Goal: Find specific page/section: Find specific page/section

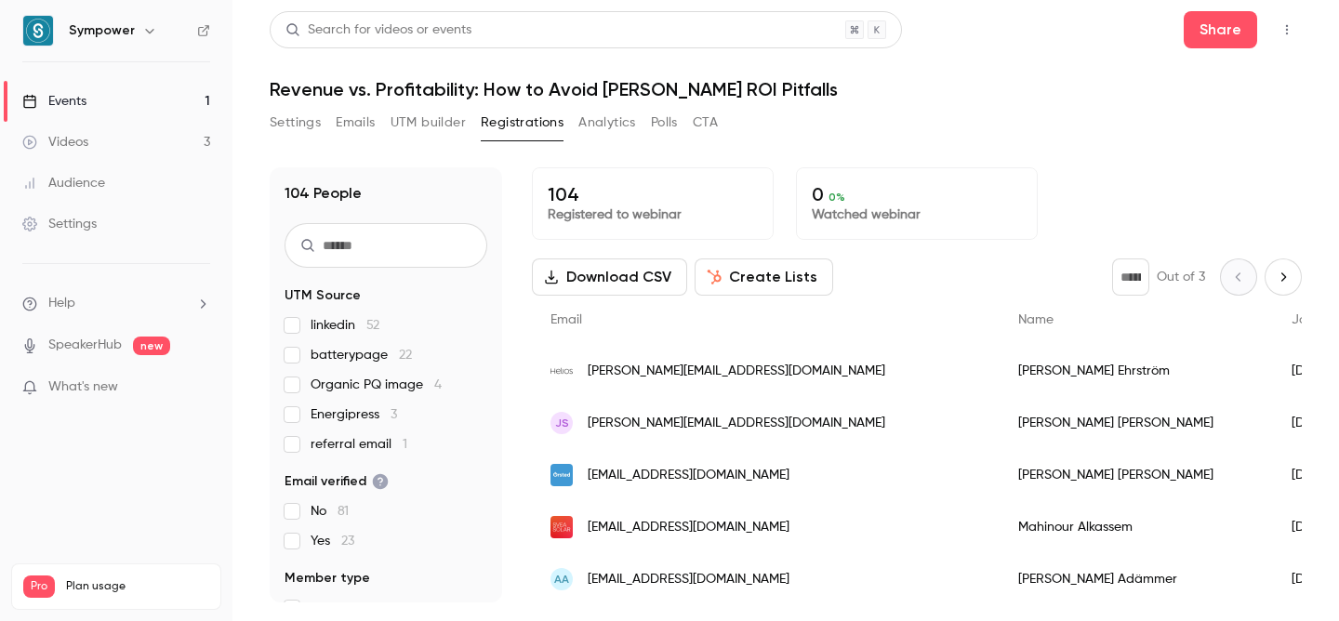
click at [579, 204] on p "104" at bounding box center [653, 194] width 210 height 22
click at [300, 128] on button "Settings" at bounding box center [295, 123] width 51 height 30
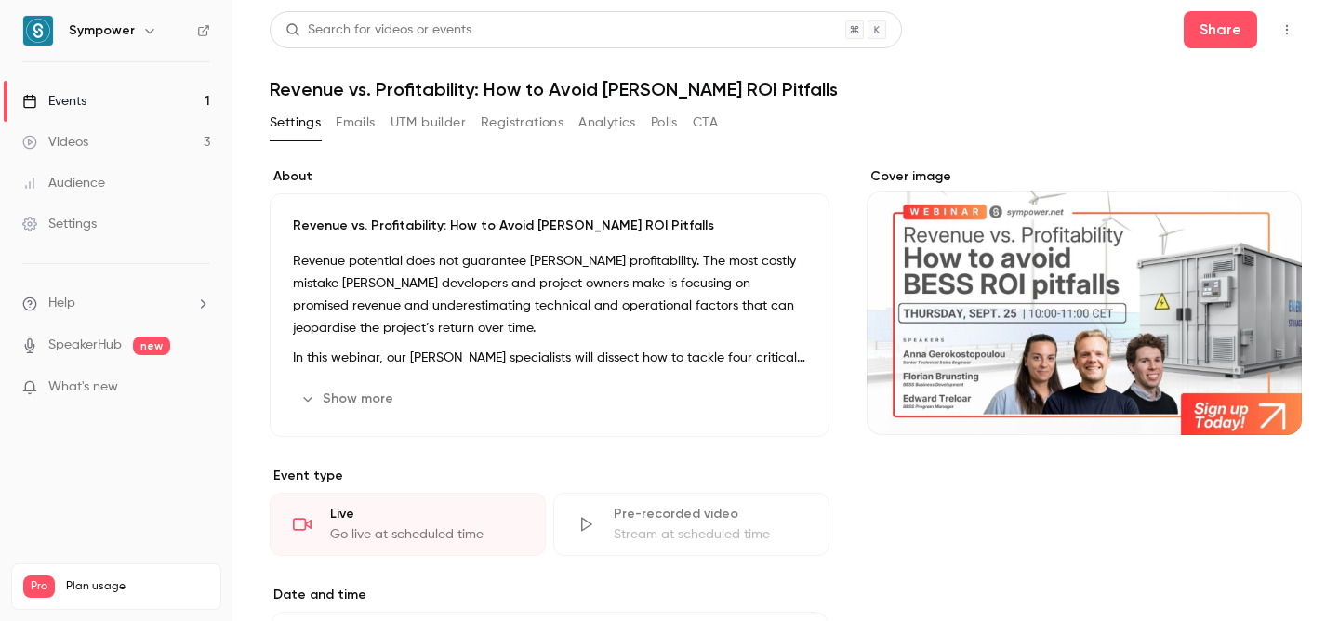
click at [518, 130] on button "Registrations" at bounding box center [522, 123] width 83 height 30
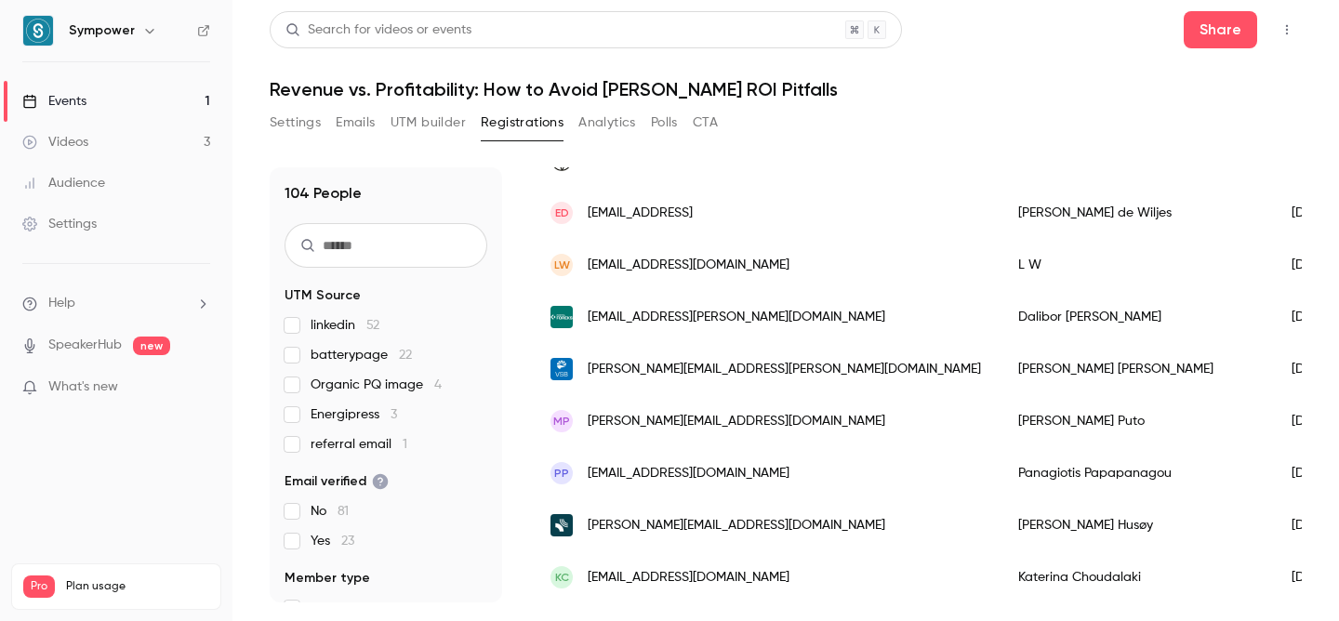
scroll to position [701, 0]
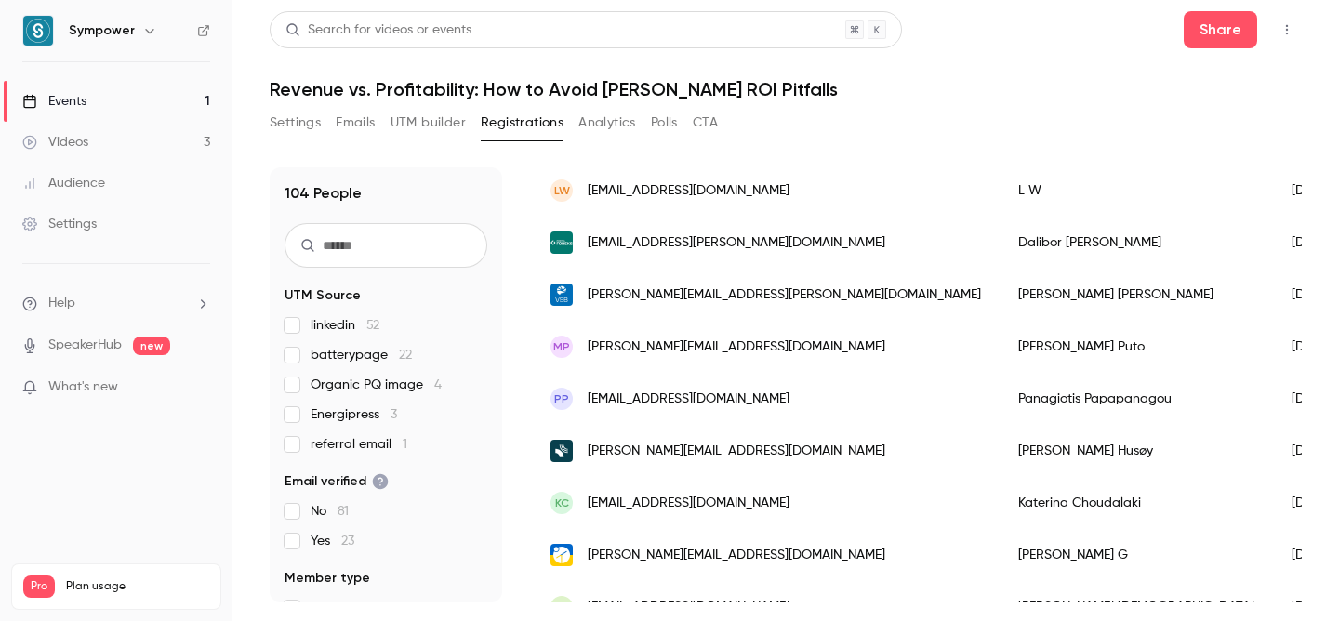
click at [376, 416] on span "Energipress 3" at bounding box center [354, 414] width 86 height 19
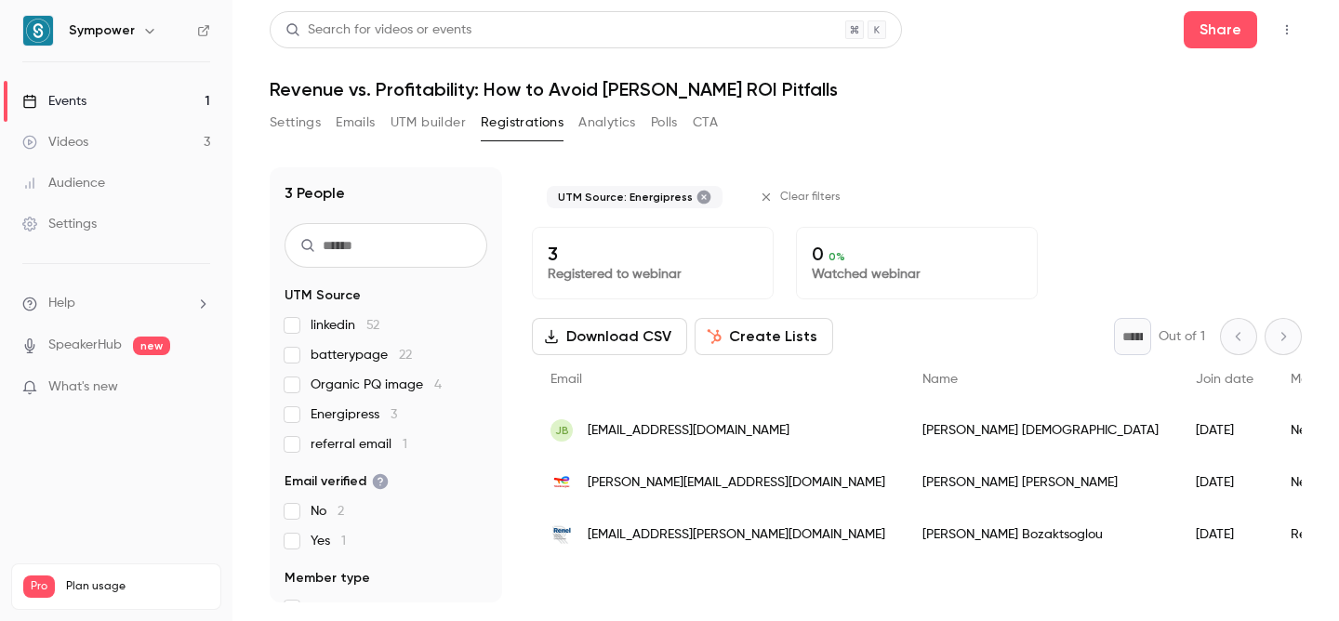
click at [376, 416] on span "Energipress 3" at bounding box center [354, 414] width 86 height 19
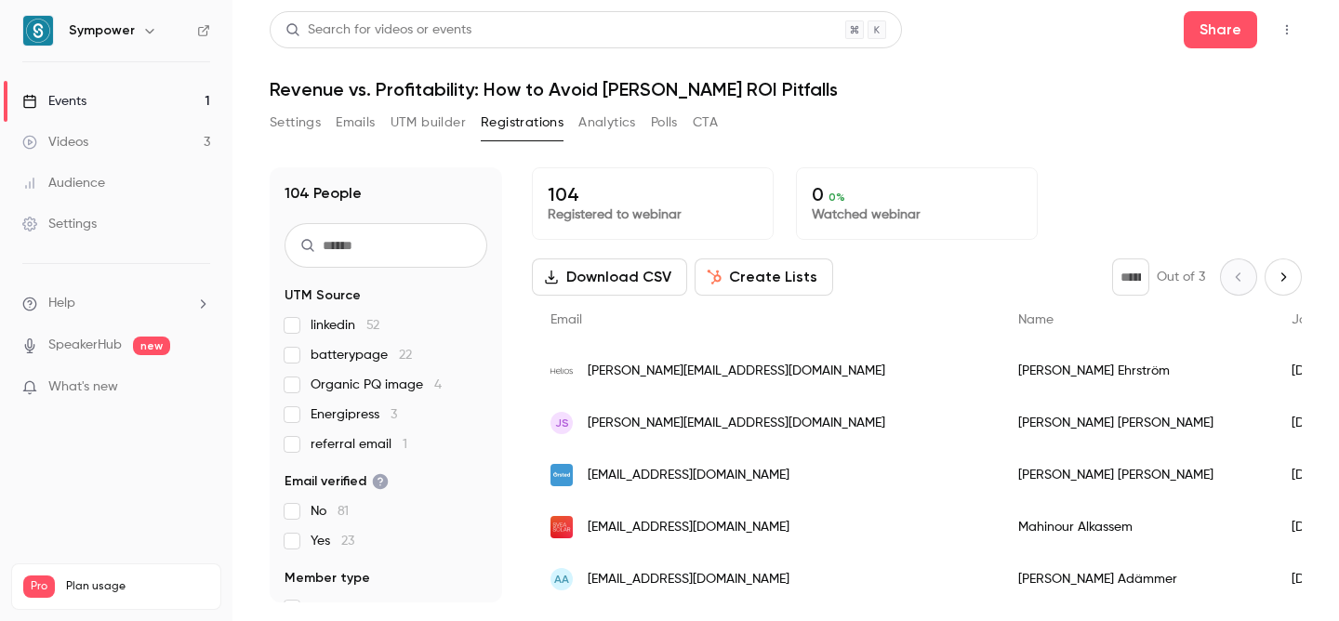
click at [376, 389] on span "Organic PQ image 4" at bounding box center [376, 385] width 131 height 19
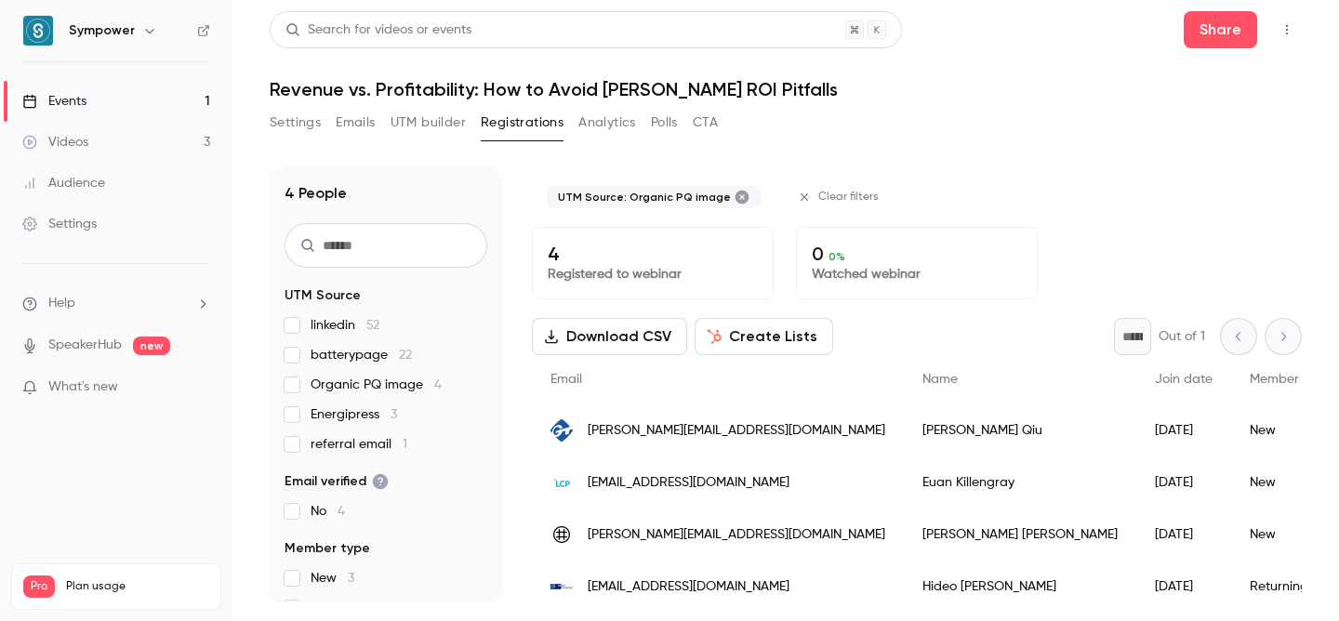
click at [376, 389] on span "Organic PQ image 4" at bounding box center [376, 385] width 131 height 19
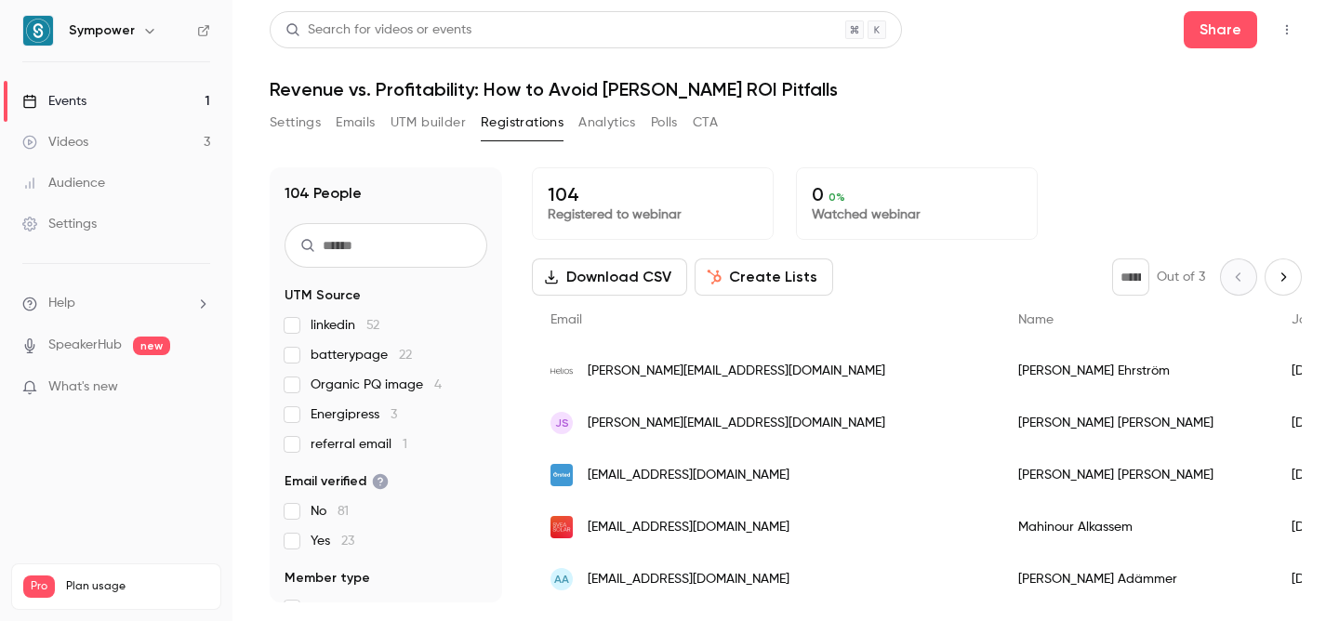
click at [369, 359] on span "batterypage 22" at bounding box center [361, 355] width 101 height 19
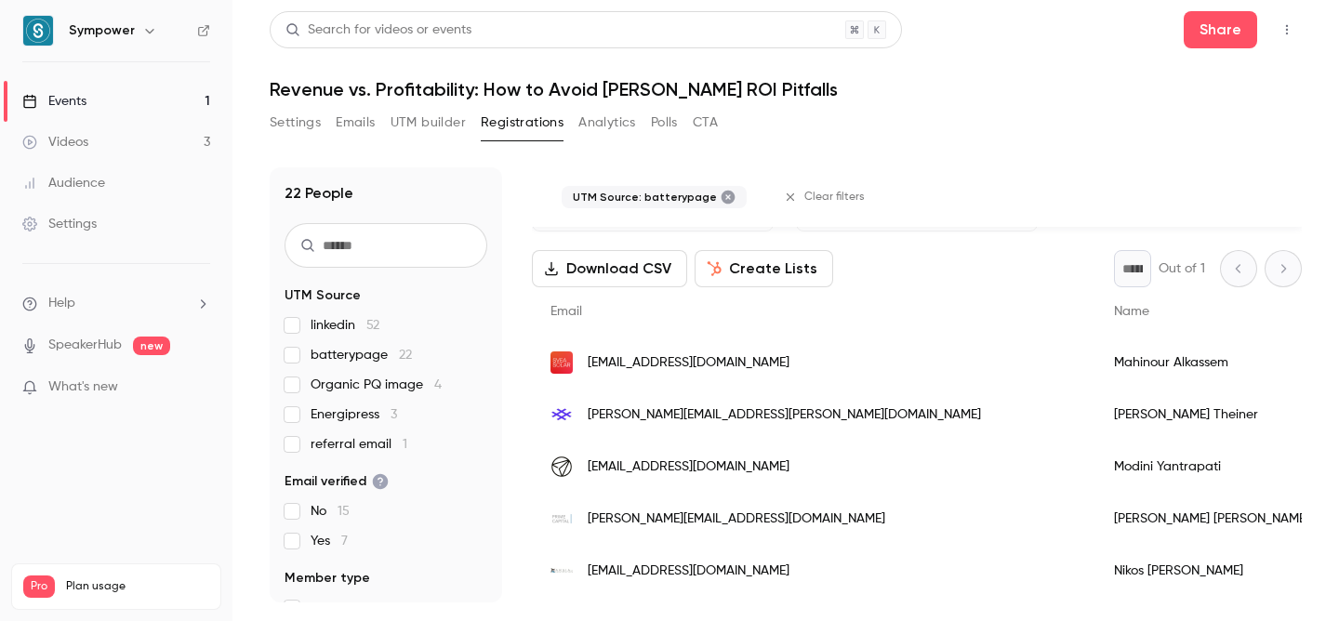
scroll to position [65, 0]
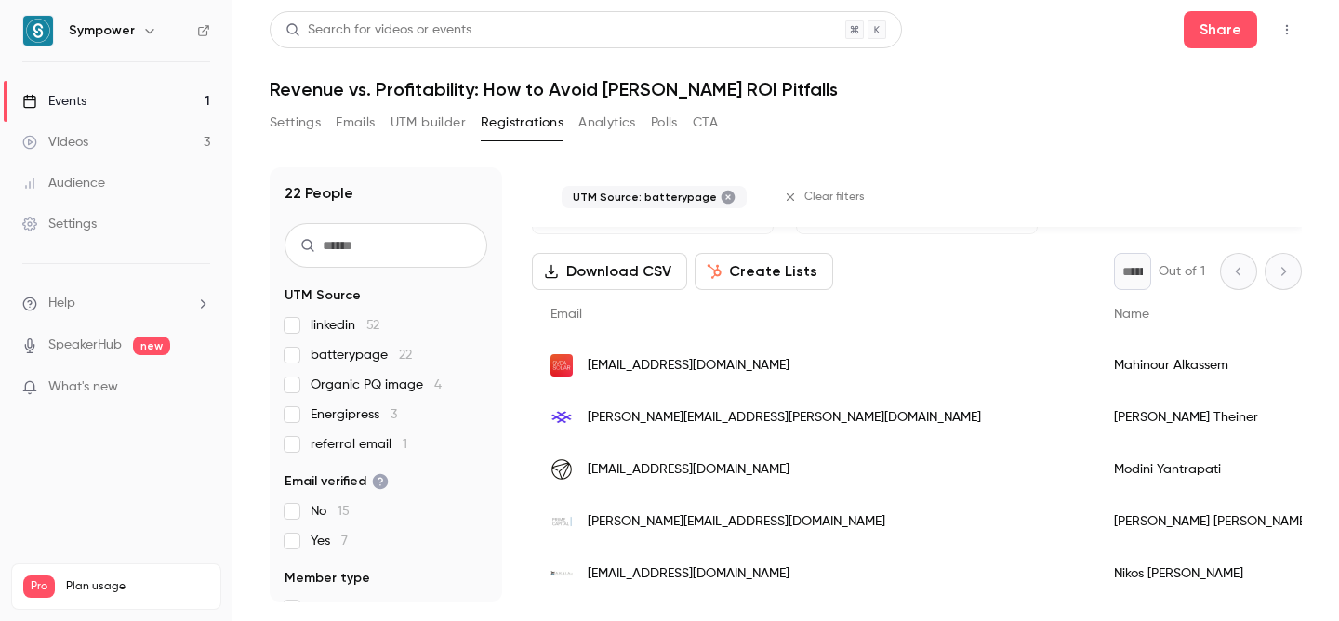
click at [358, 355] on span "batterypage 22" at bounding box center [361, 355] width 101 height 19
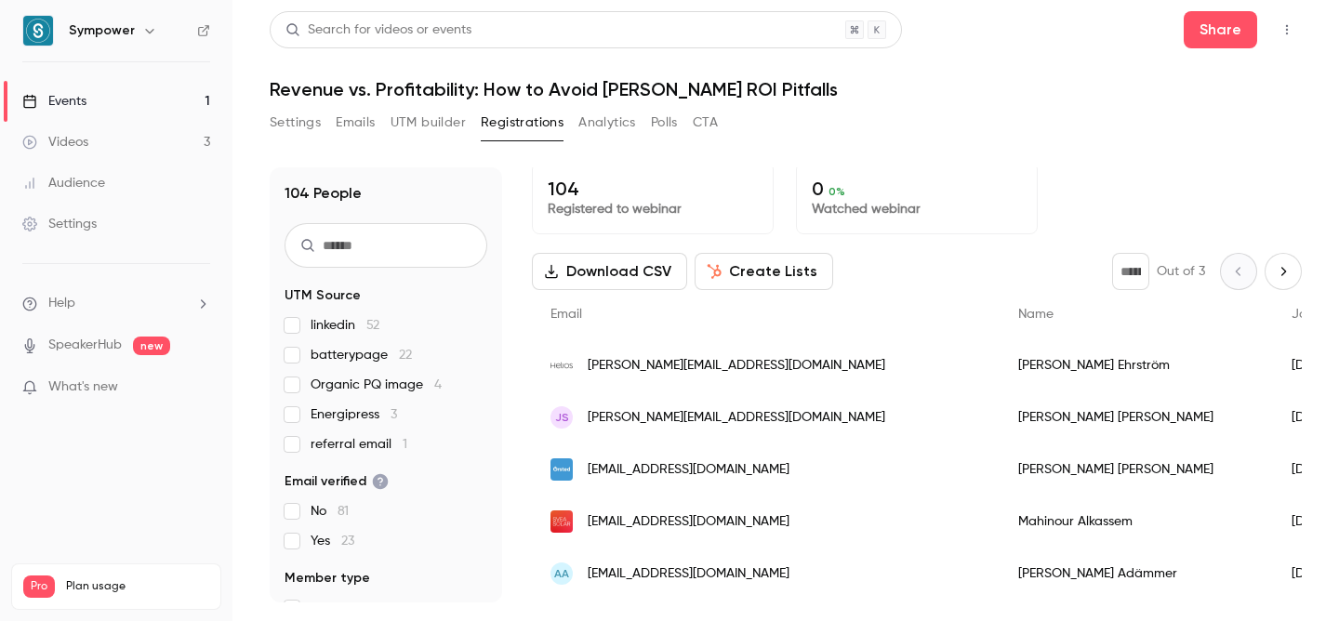
click at [351, 326] on span "linkedin 52" at bounding box center [345, 325] width 69 height 19
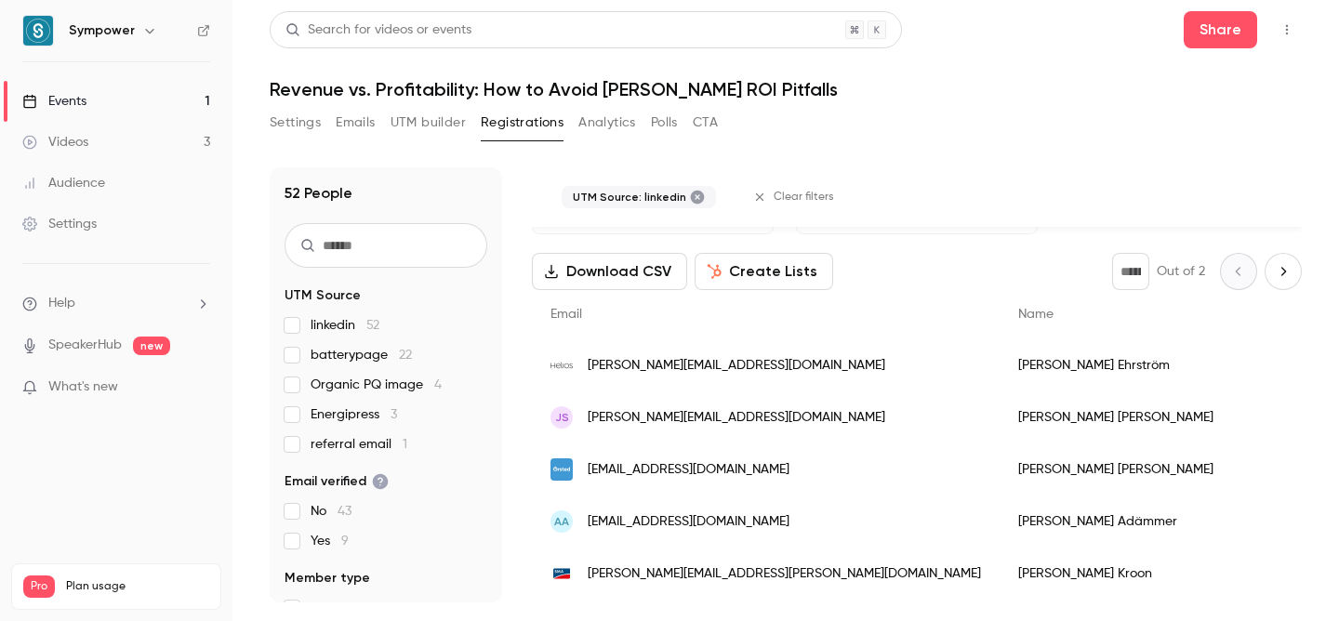
click at [351, 326] on span "linkedin 52" at bounding box center [345, 325] width 69 height 19
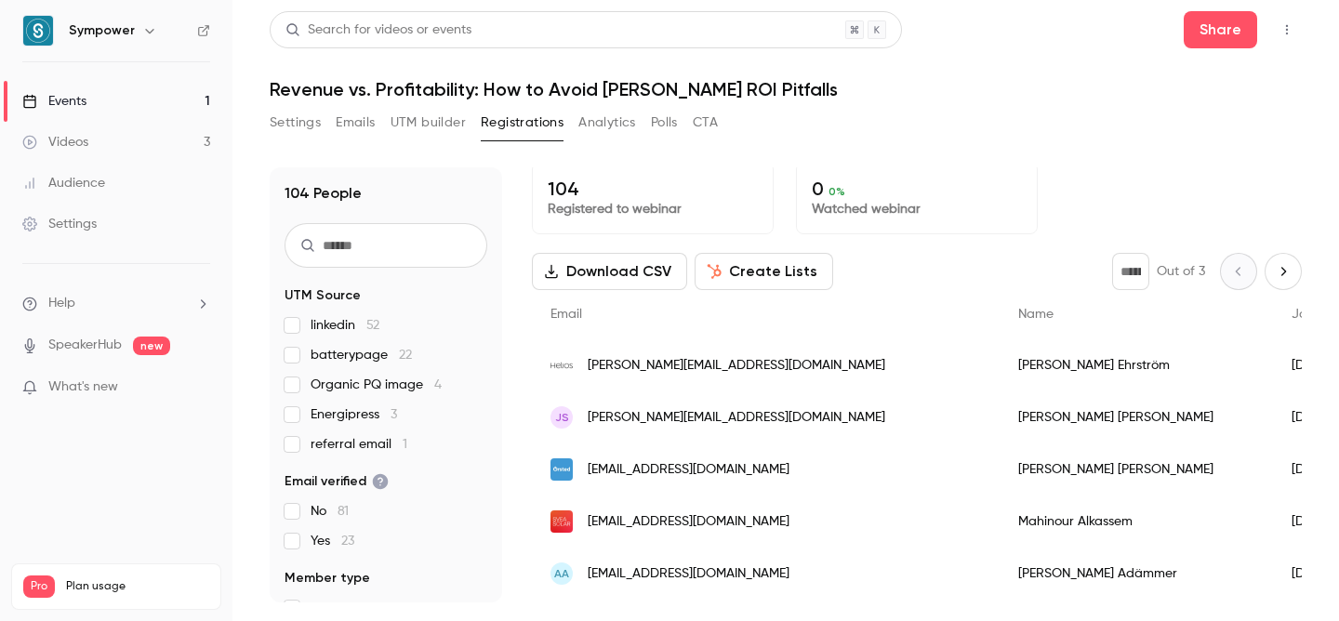
click at [126, 139] on link "Videos 3" at bounding box center [116, 142] width 232 height 41
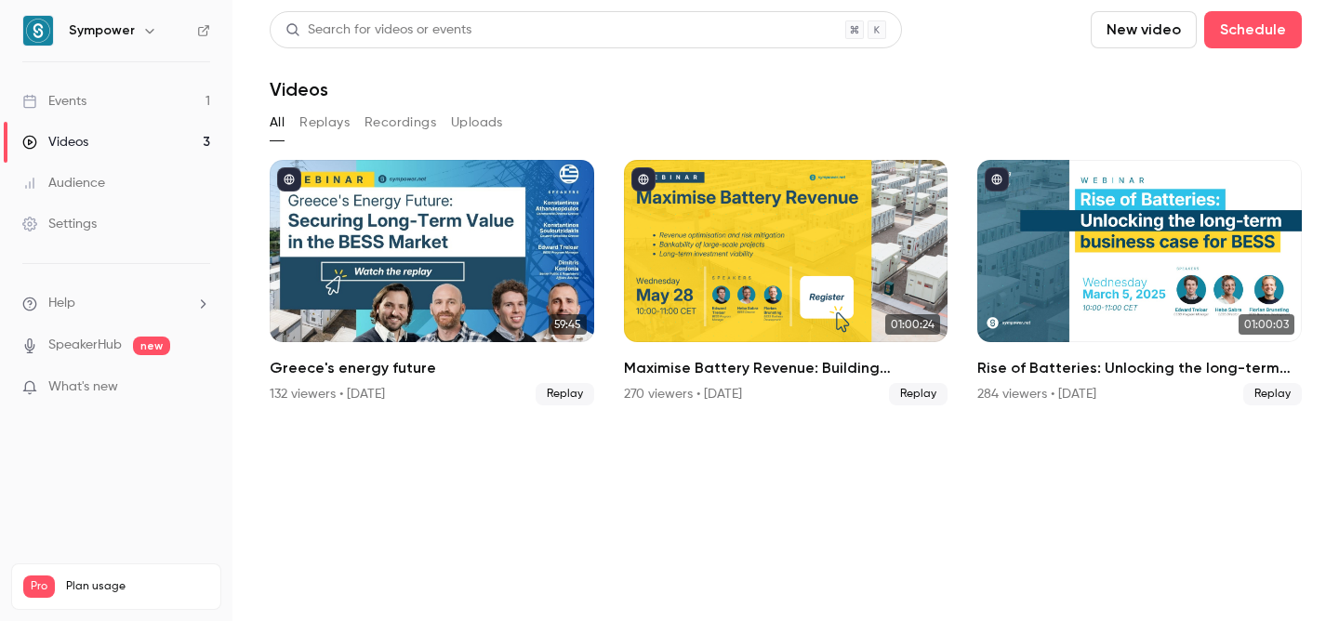
click at [126, 100] on link "Events 1" at bounding box center [116, 101] width 232 height 41
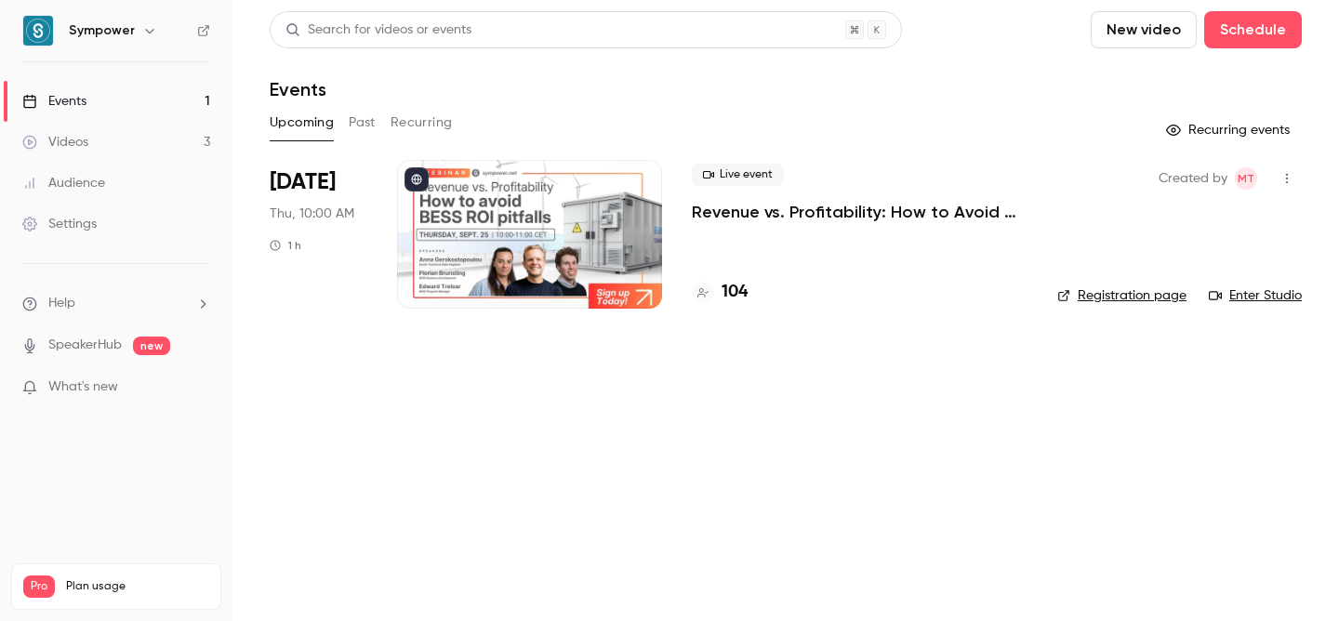
click at [89, 182] on div "Audience" at bounding box center [63, 183] width 83 height 19
